Goal: Connect with others: Establish contact or relationships with other users

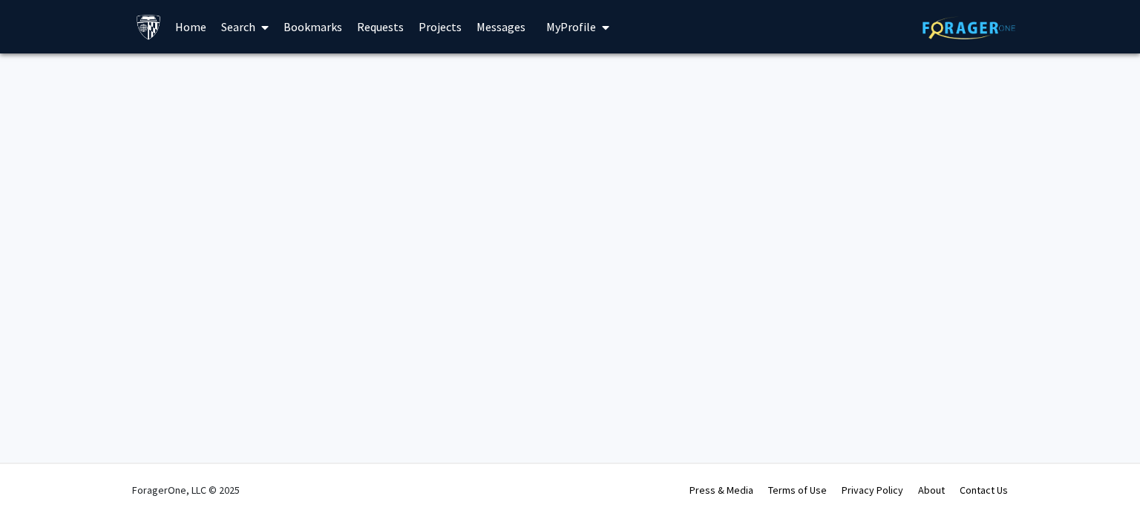
click at [457, 22] on link "Projects" at bounding box center [440, 27] width 58 height 52
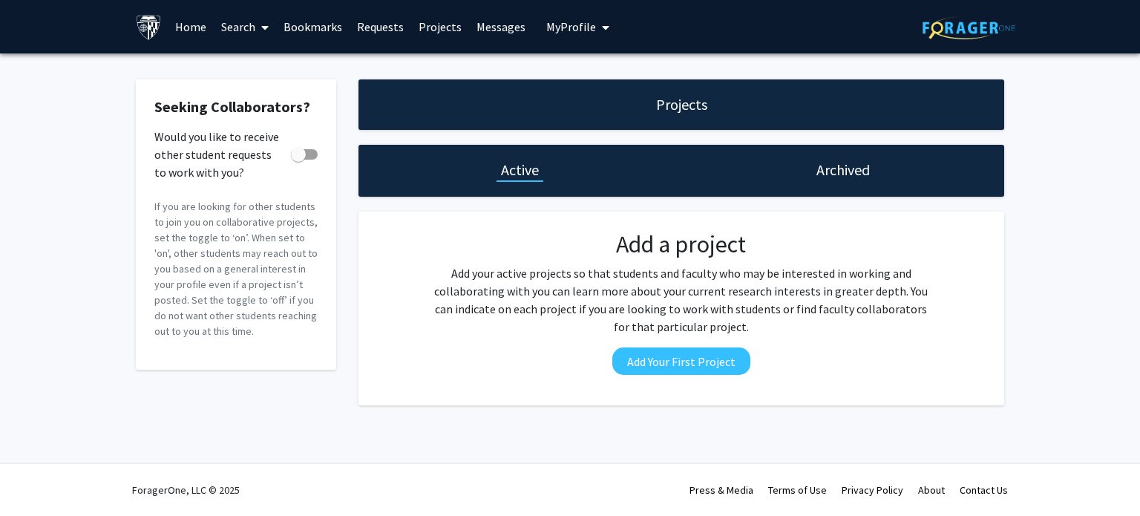
click at [181, 20] on link "Home" at bounding box center [191, 27] width 46 height 52
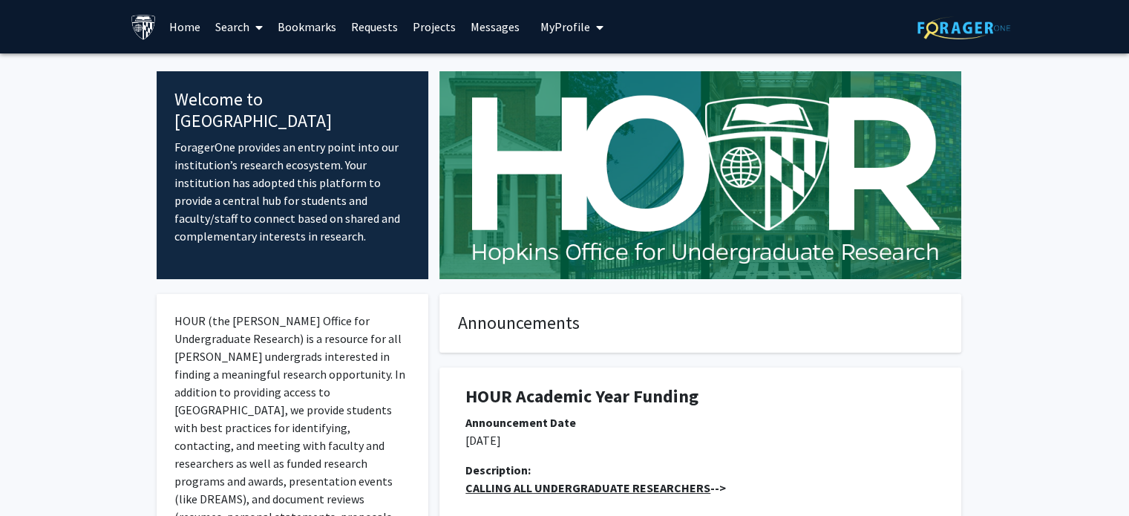
click at [189, 30] on link "Home" at bounding box center [185, 27] width 46 height 52
click at [232, 34] on link "Search" at bounding box center [239, 27] width 62 height 52
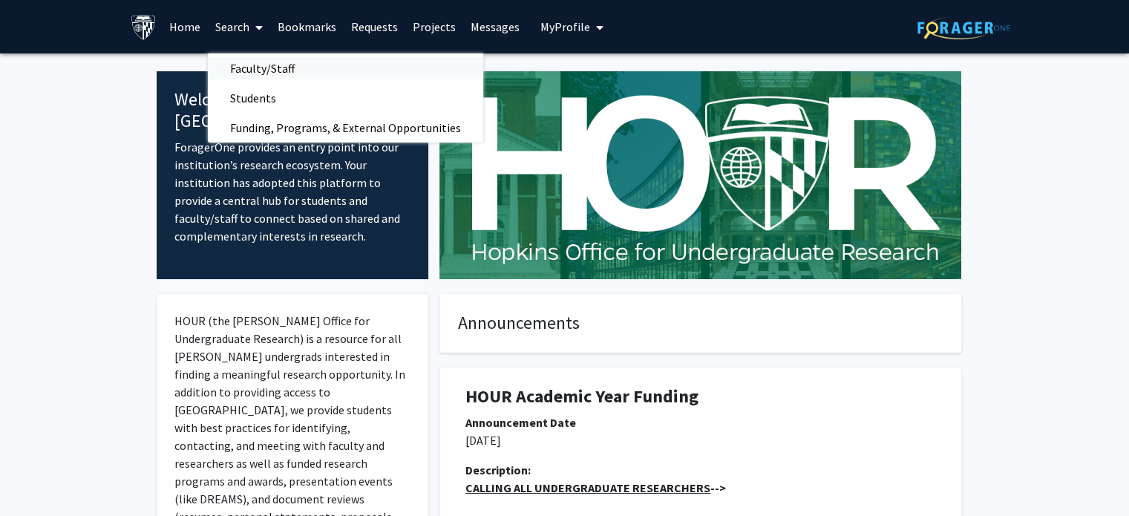
click at [237, 70] on span "Faculty/Staff" at bounding box center [262, 68] width 109 height 30
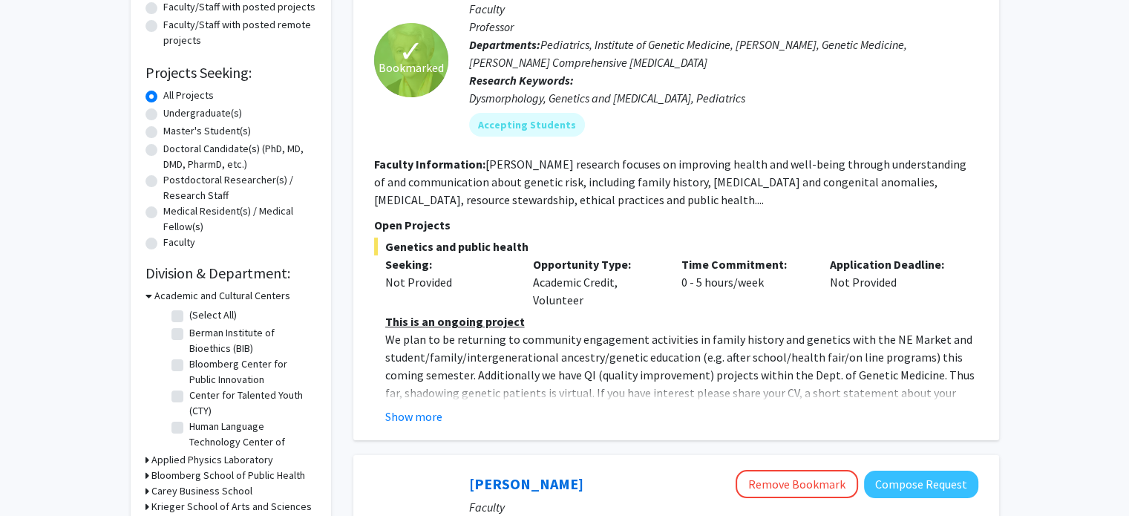
scroll to position [193, 0]
click at [416, 422] on button "Show more" at bounding box center [413, 416] width 57 height 18
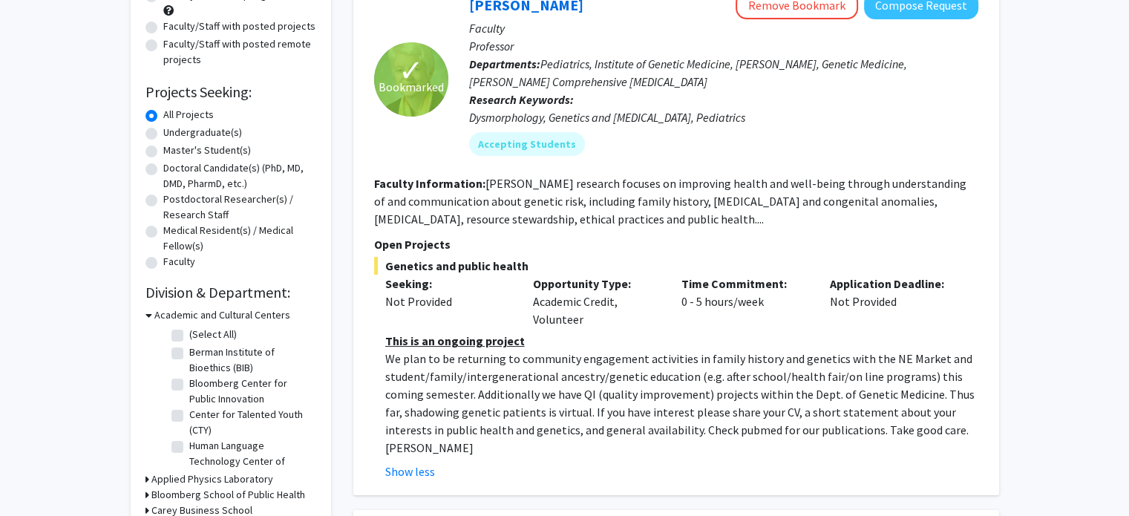
scroll to position [174, 0]
click at [955, 17] on button "Compose Request" at bounding box center [921, 4] width 114 height 27
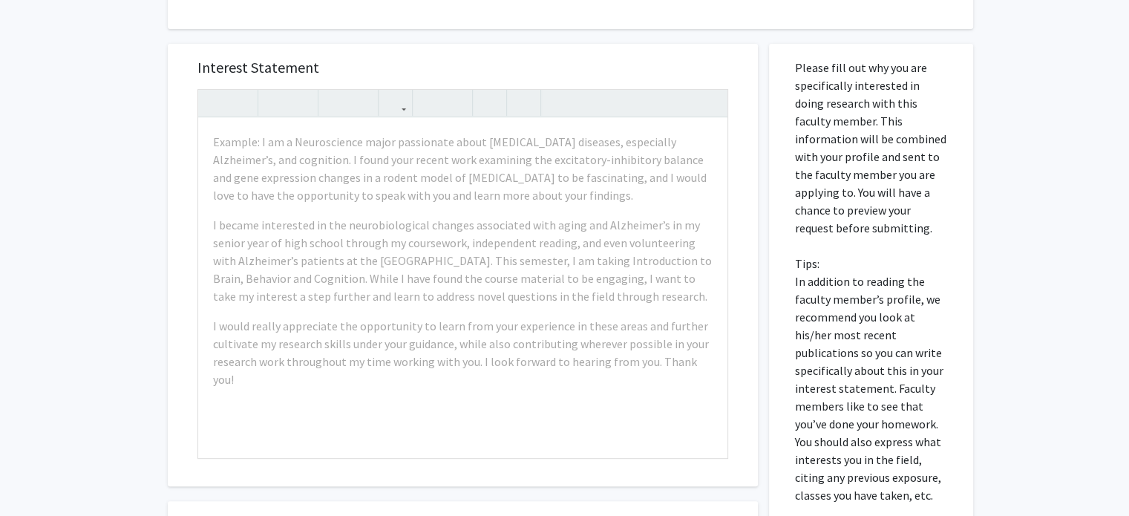
scroll to position [493, 0]
